Goal: Information Seeking & Learning: Learn about a topic

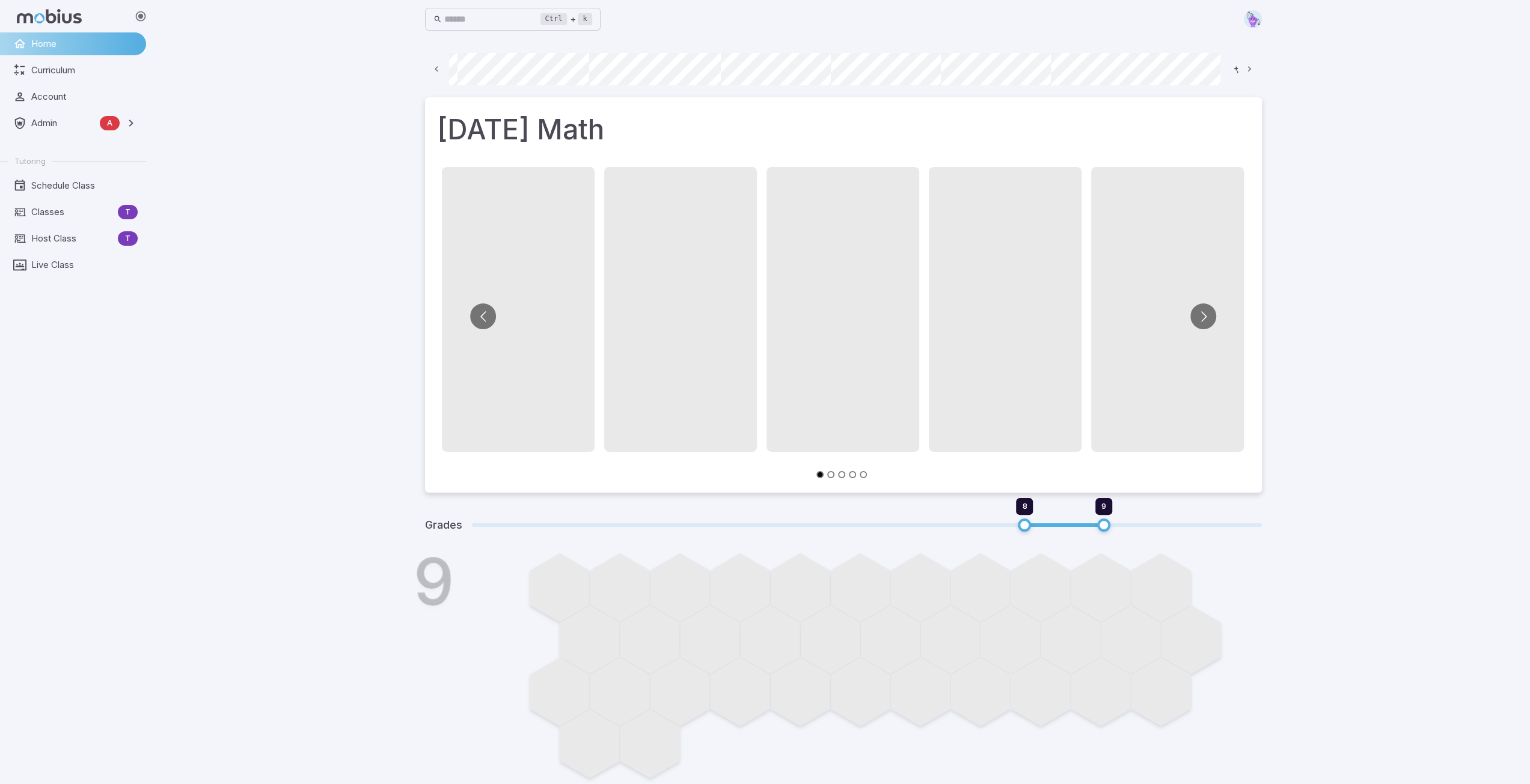
scroll to position [0, 646]
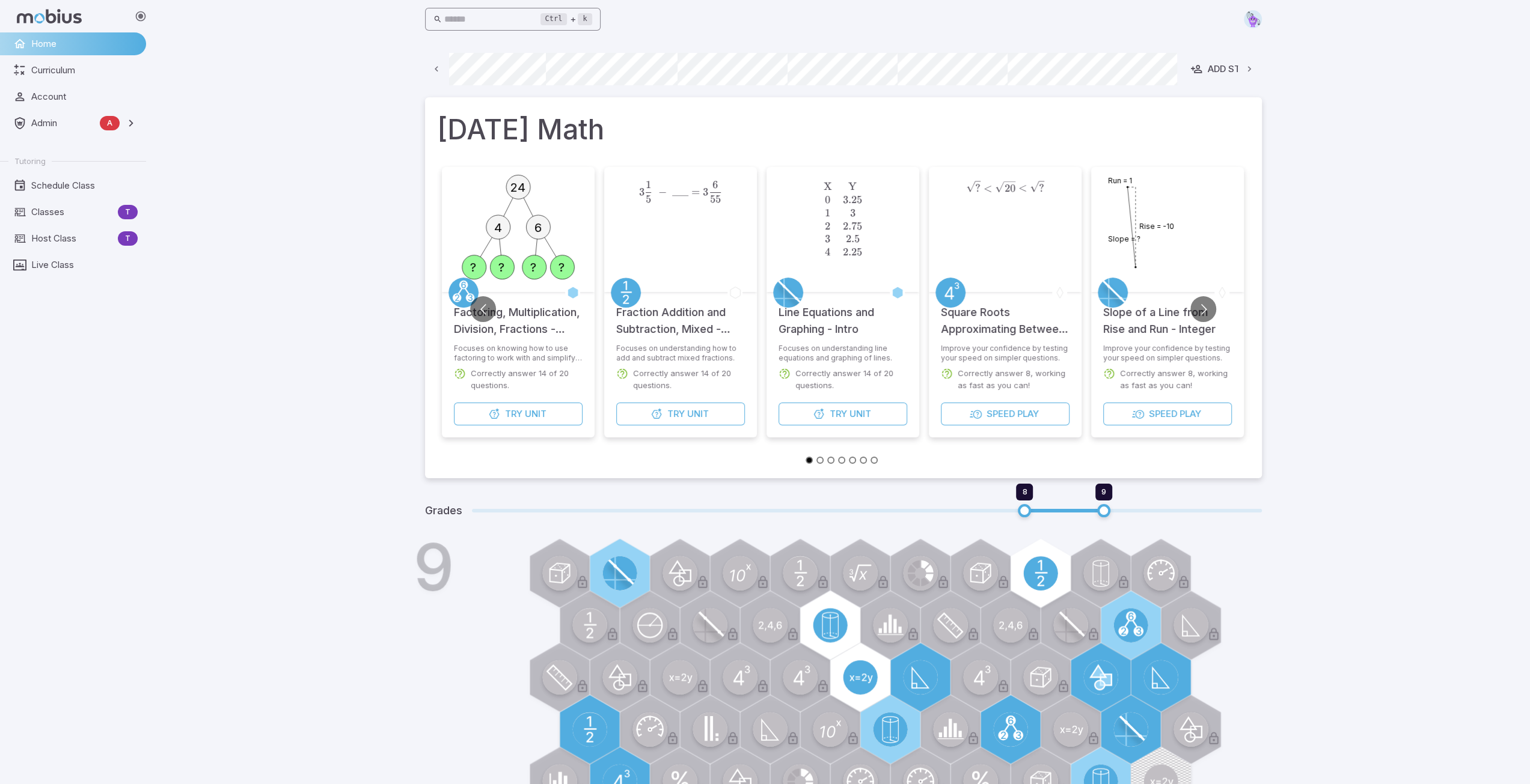
click at [487, 18] on input "text" at bounding box center [492, 19] width 96 height 23
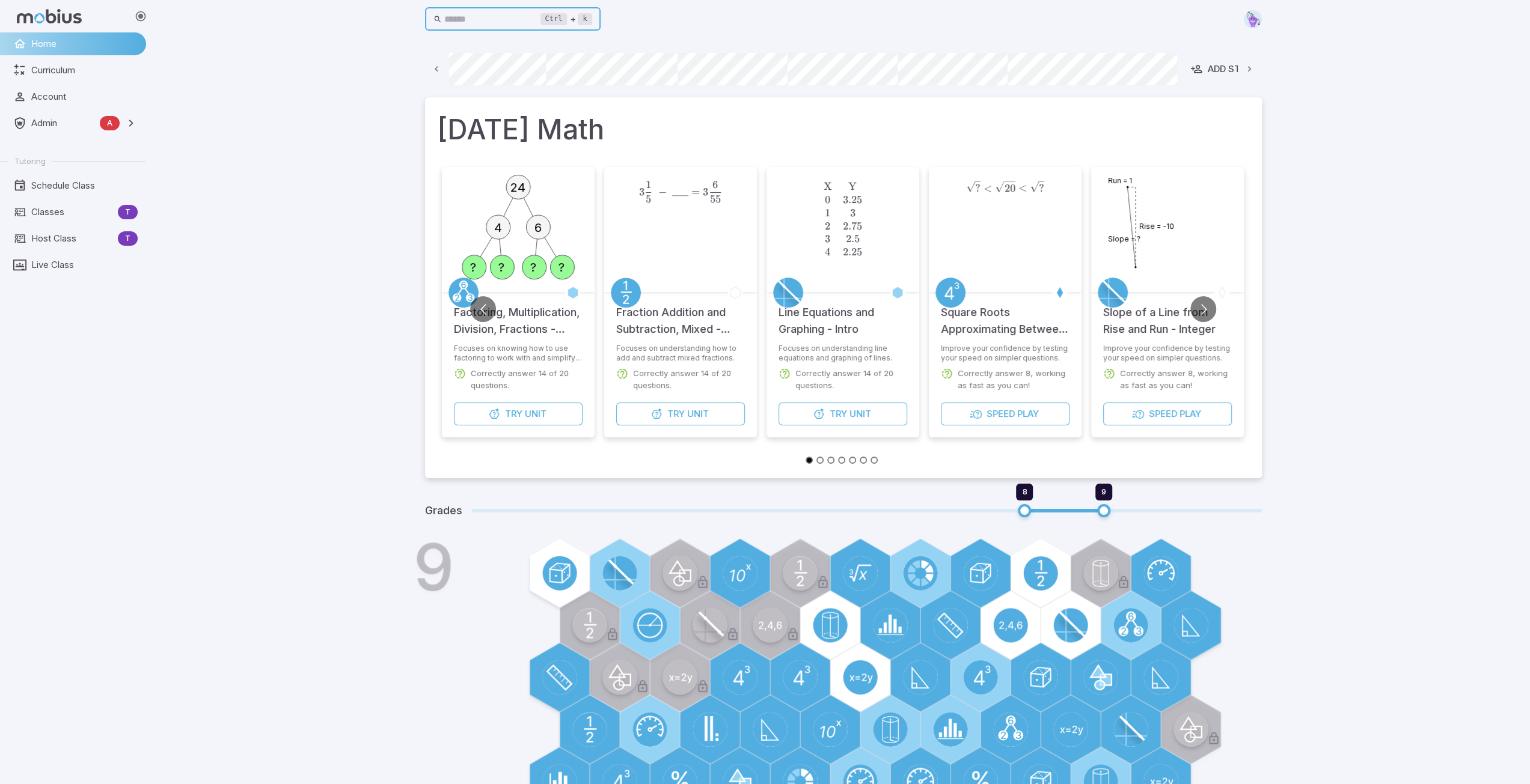
drag, startPoint x: 455, startPoint y: 17, endPoint x: 449, endPoint y: 16, distance: 6.1
click at [449, 16] on input "text" at bounding box center [492, 19] width 96 height 23
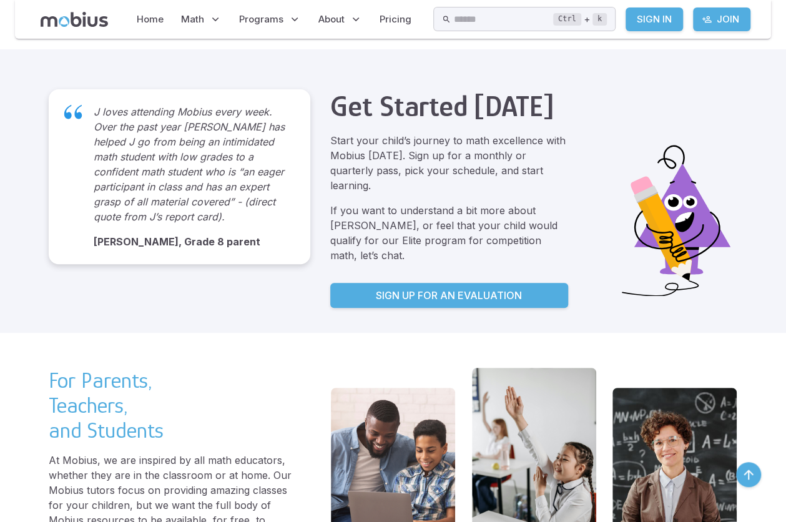
scroll to position [2559, 0]
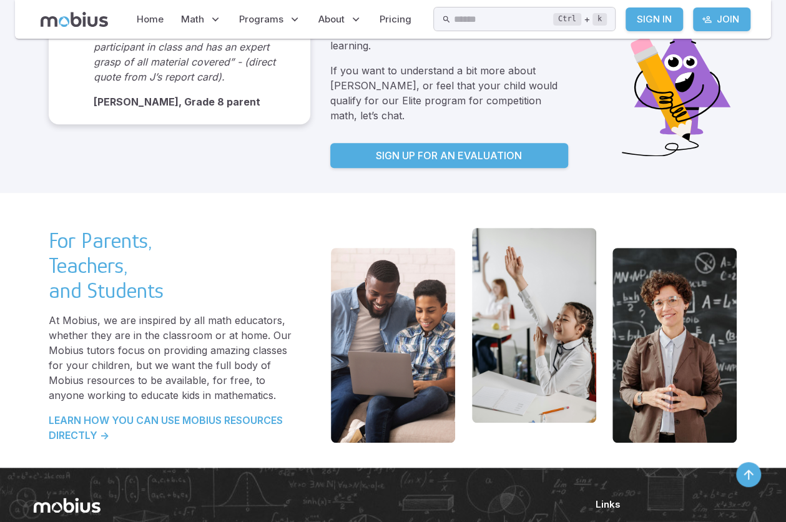
click at [142, 412] on p "LEARN HOW YOU CAN USE MOBIUS RESOURCES DIRECTLY ->" at bounding box center [172, 427] width 247 height 30
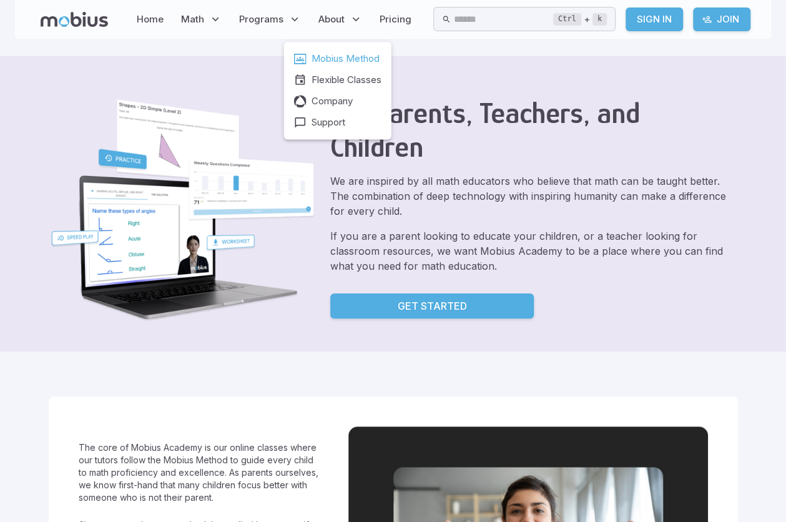
click at [336, 62] on span "Mobius Method" at bounding box center [345, 59] width 68 height 14
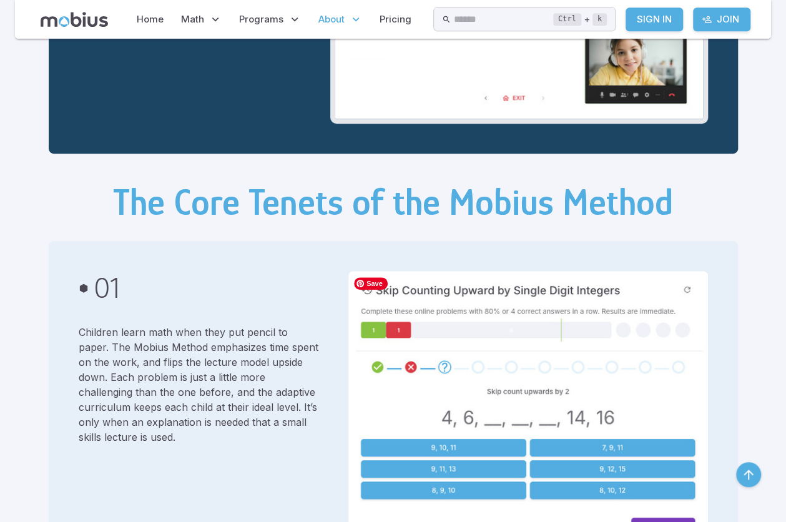
scroll to position [285, 0]
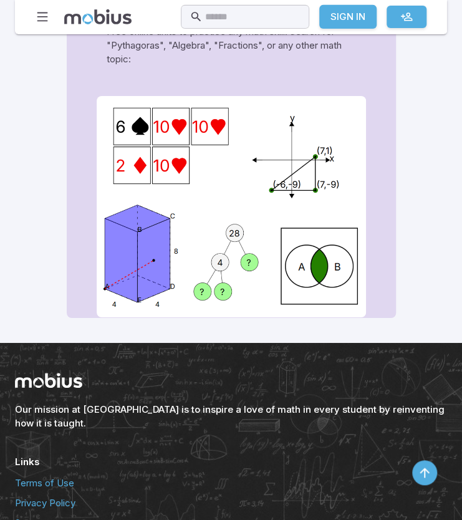
scroll to position [1209, 0]
